Goal: Navigation & Orientation: Find specific page/section

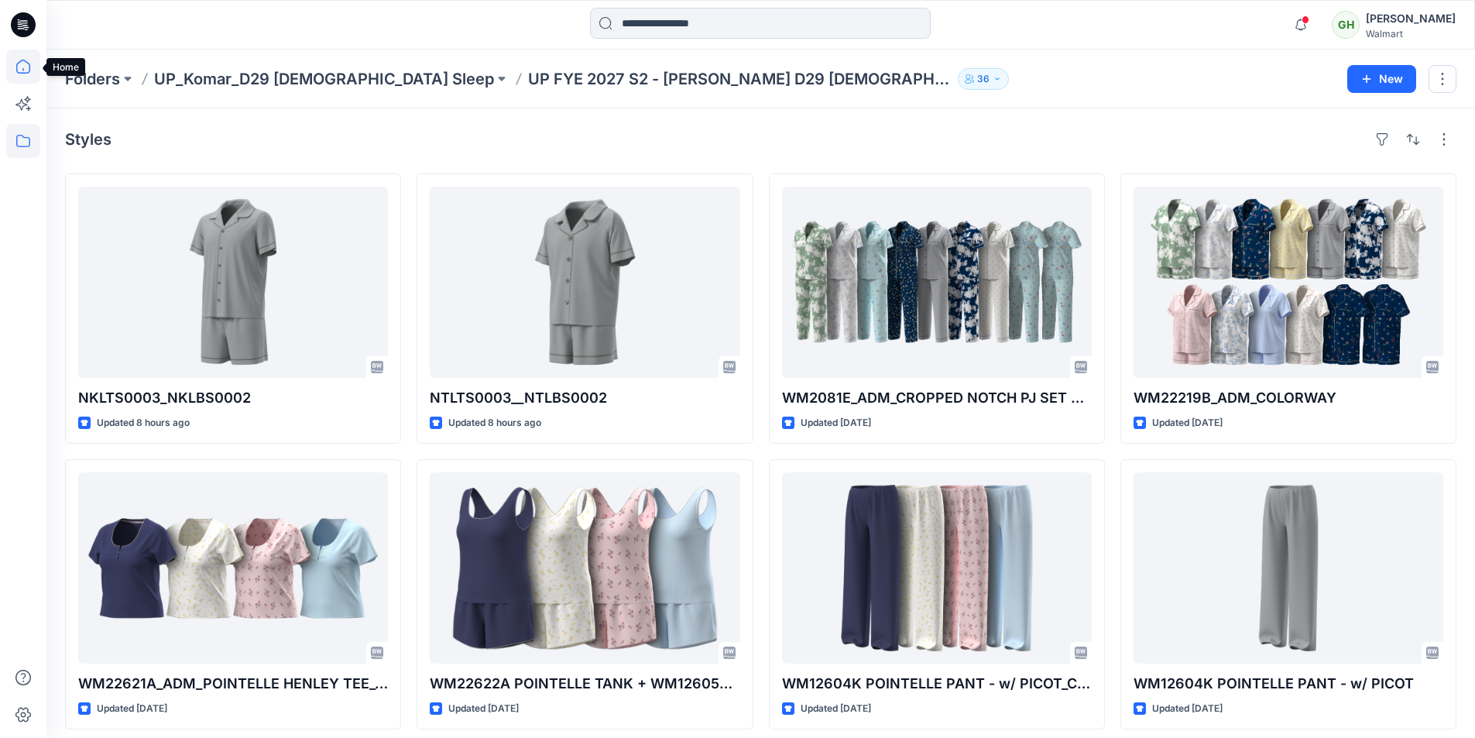
drag, startPoint x: 17, startPoint y: 69, endPoint x: 31, endPoint y: 72, distance: 14.3
click at [17, 69] on icon at bounding box center [23, 67] width 14 height 14
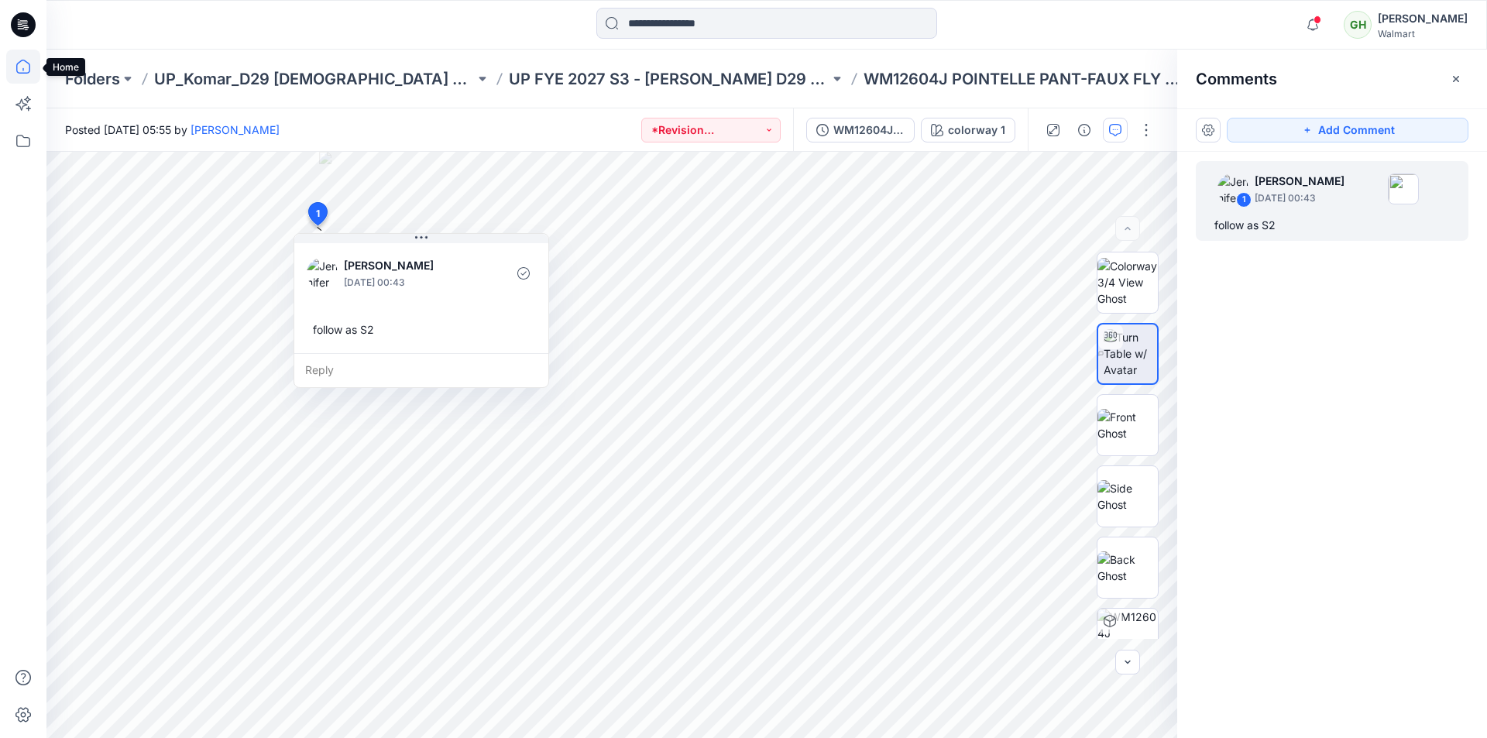
click at [19, 67] on icon at bounding box center [23, 67] width 34 height 34
